Goal: Information Seeking & Learning: Find specific fact

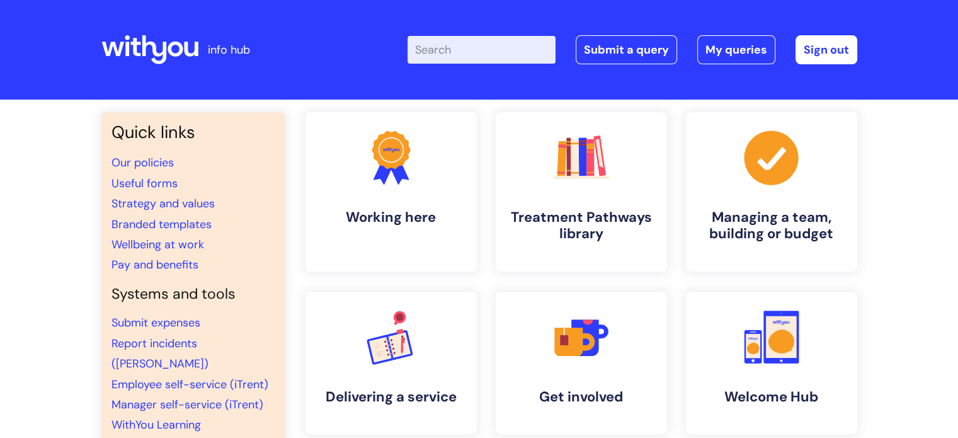
click at [509, 57] on input "Enter your search term here..." at bounding box center [481, 50] width 148 height 28
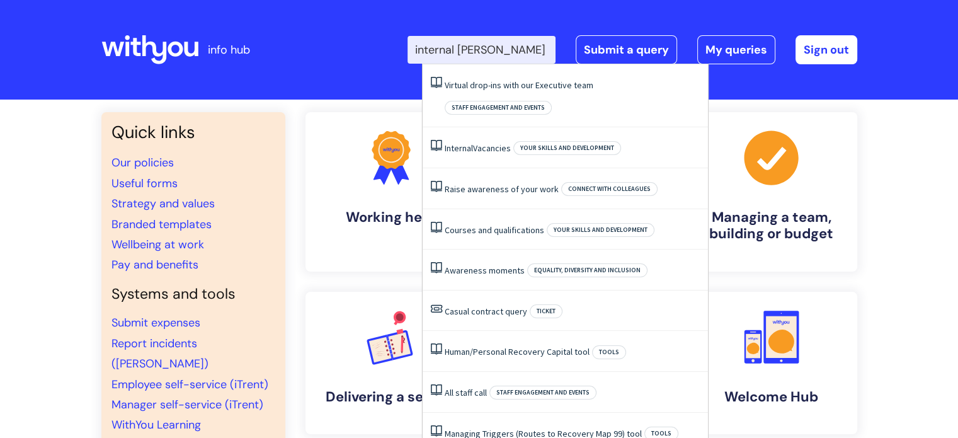
type input "internal vacan"
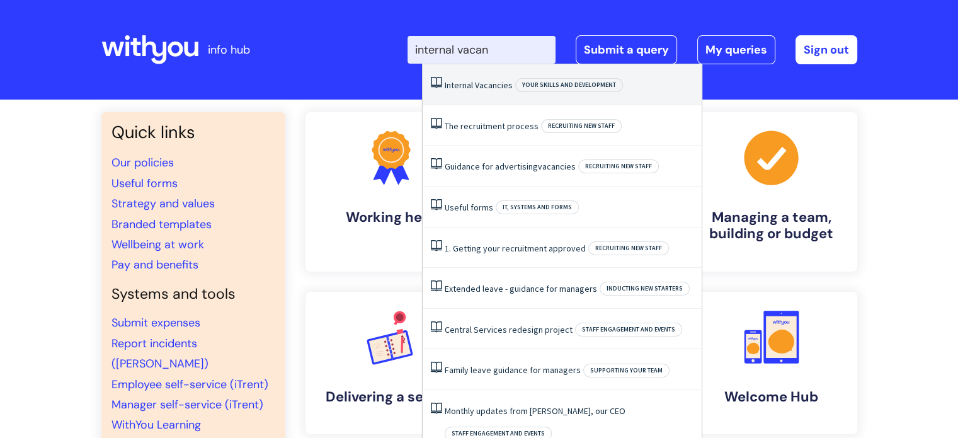
click at [466, 85] on span "Internal" at bounding box center [459, 84] width 28 height 11
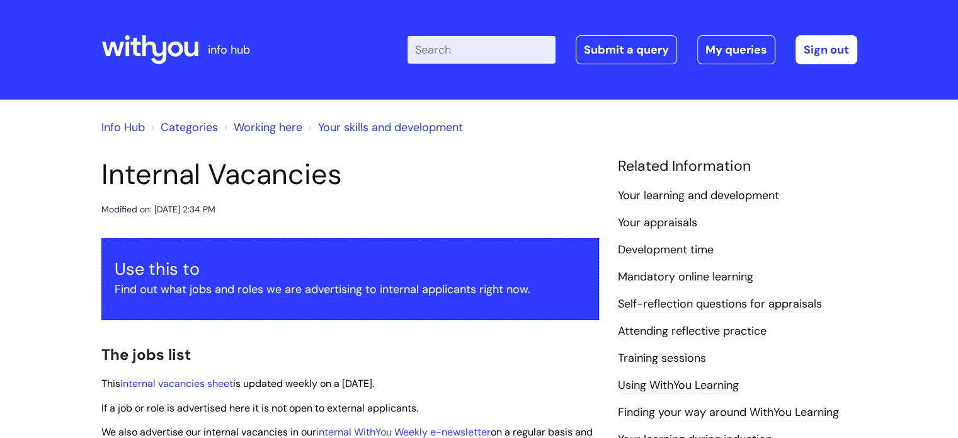
scroll to position [68, 0]
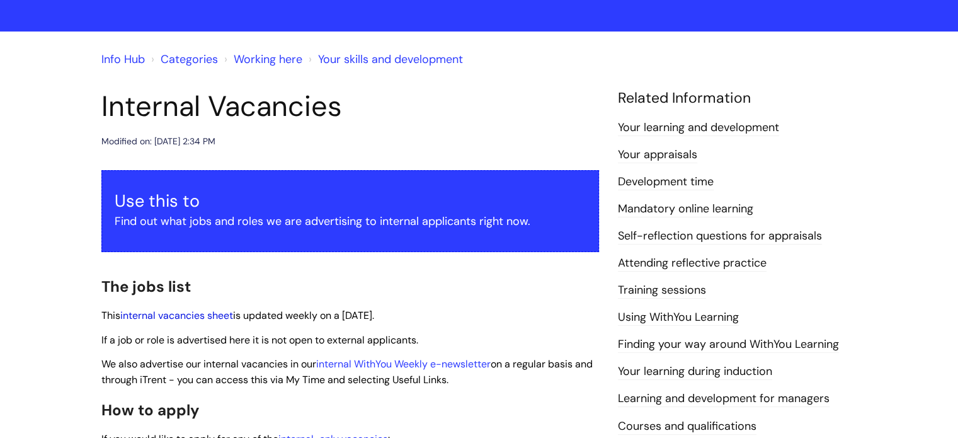
click at [190, 314] on link "internal vacancies sheet" at bounding box center [176, 315] width 113 height 13
